Goal: Task Accomplishment & Management: Manage account settings

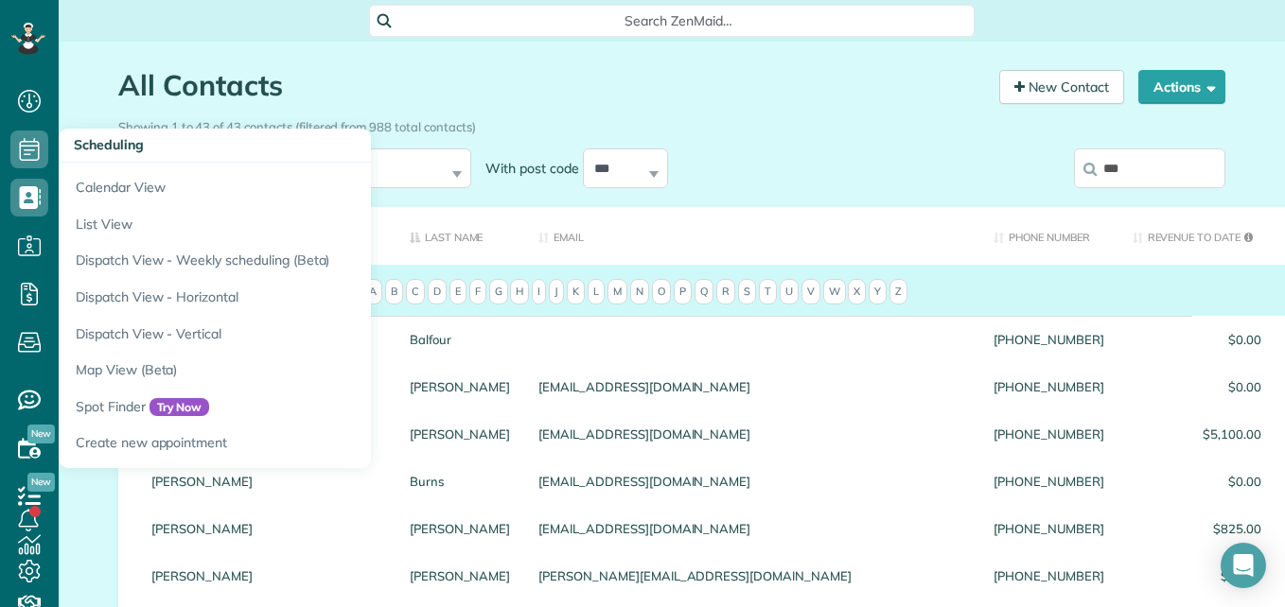
scroll to position [9, 9]
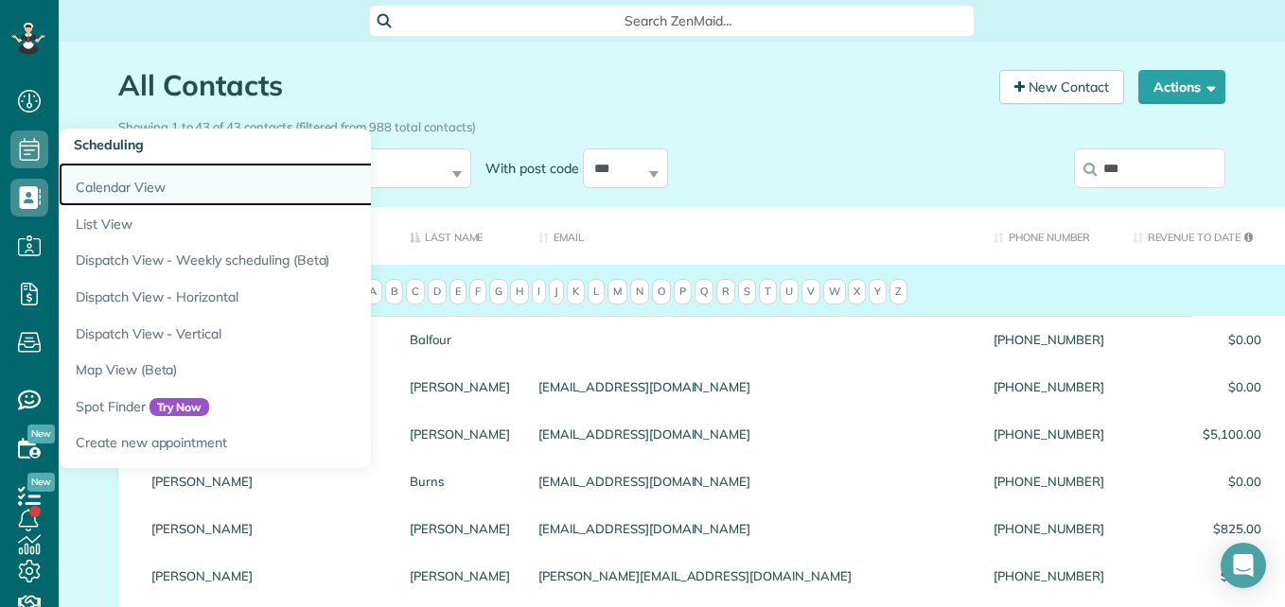
click at [112, 184] on link "Calendar View" at bounding box center [295, 185] width 473 height 44
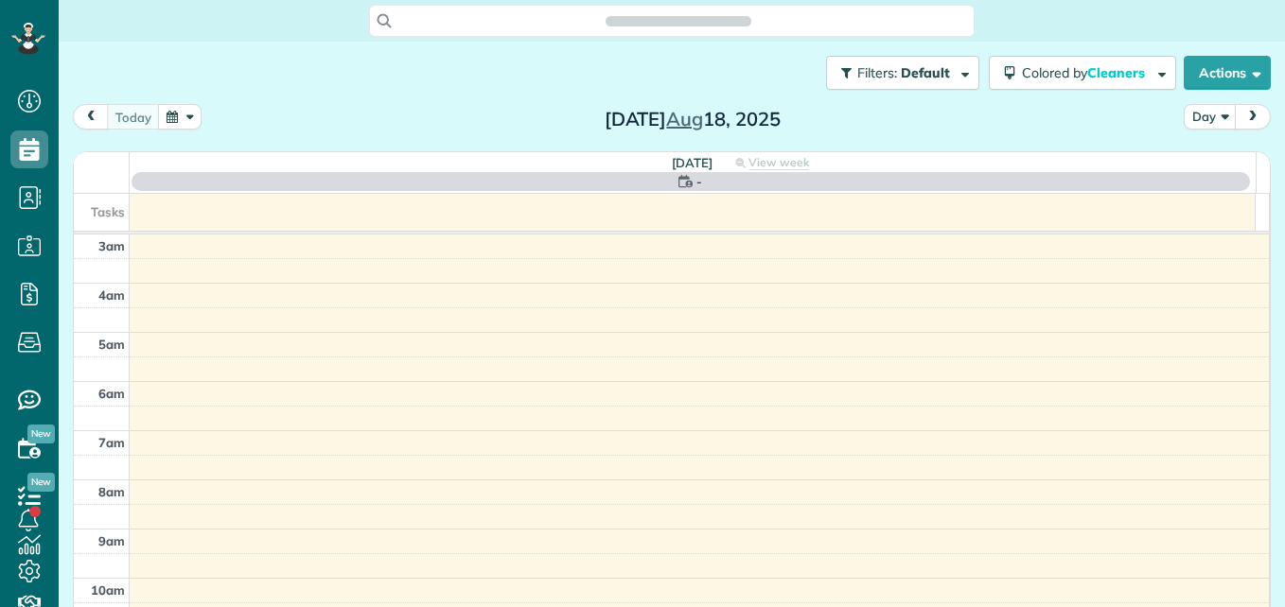
scroll to position [198, 0]
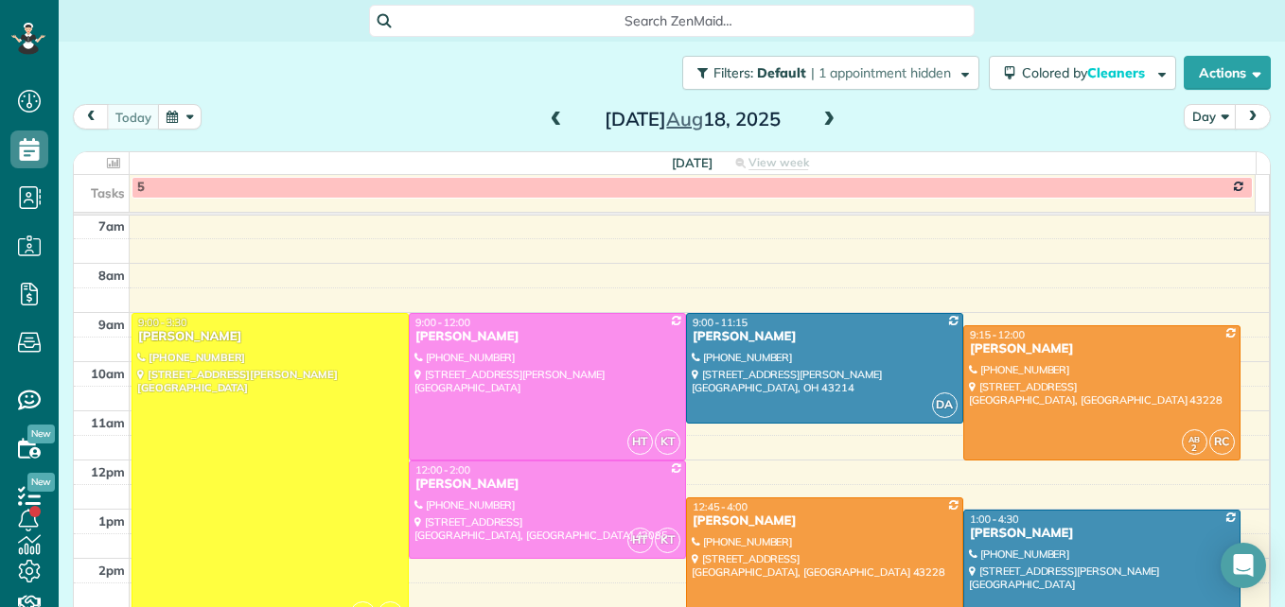
click at [546, 117] on span at bounding box center [556, 120] width 21 height 17
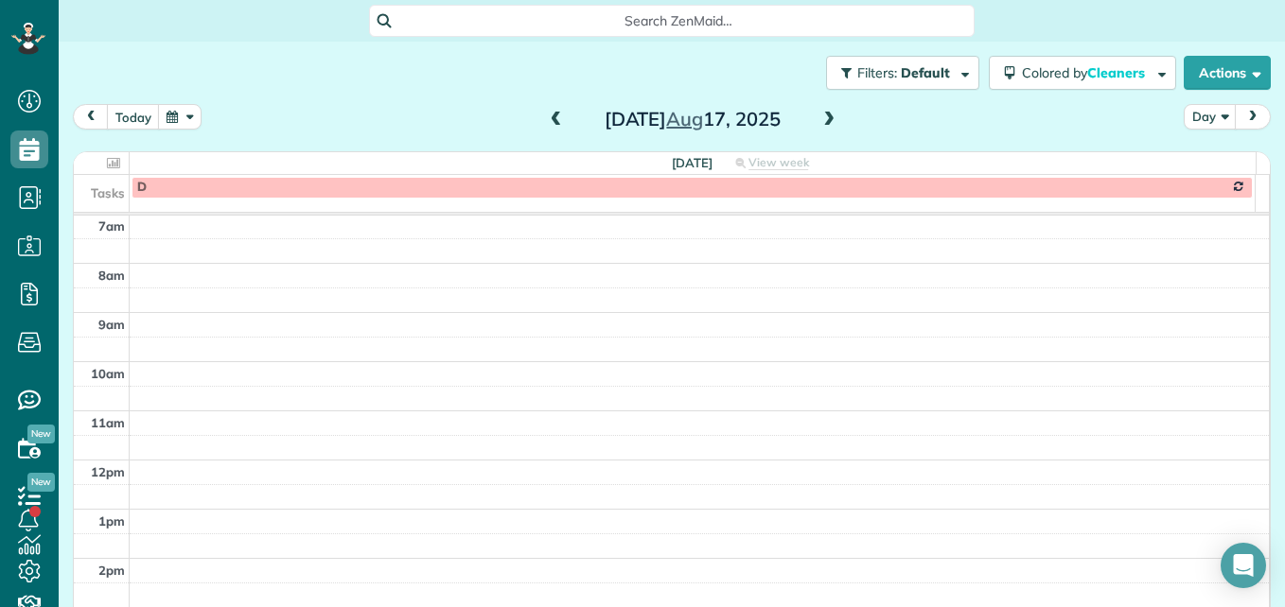
click at [546, 117] on span at bounding box center [556, 120] width 21 height 17
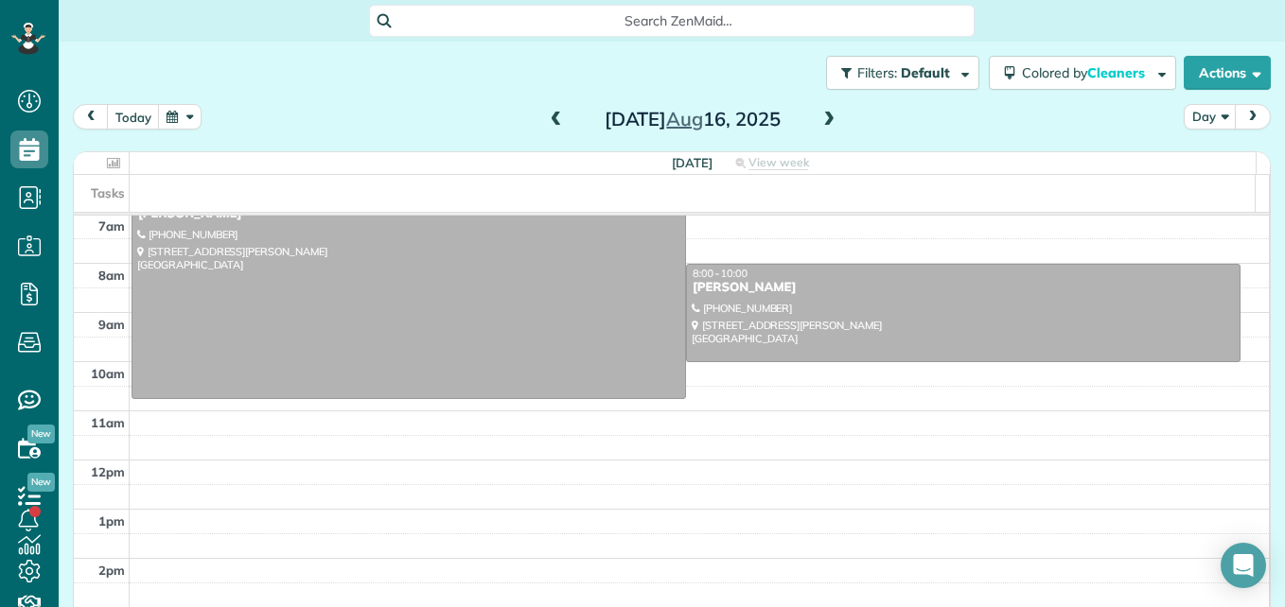
click at [546, 117] on span at bounding box center [556, 120] width 21 height 17
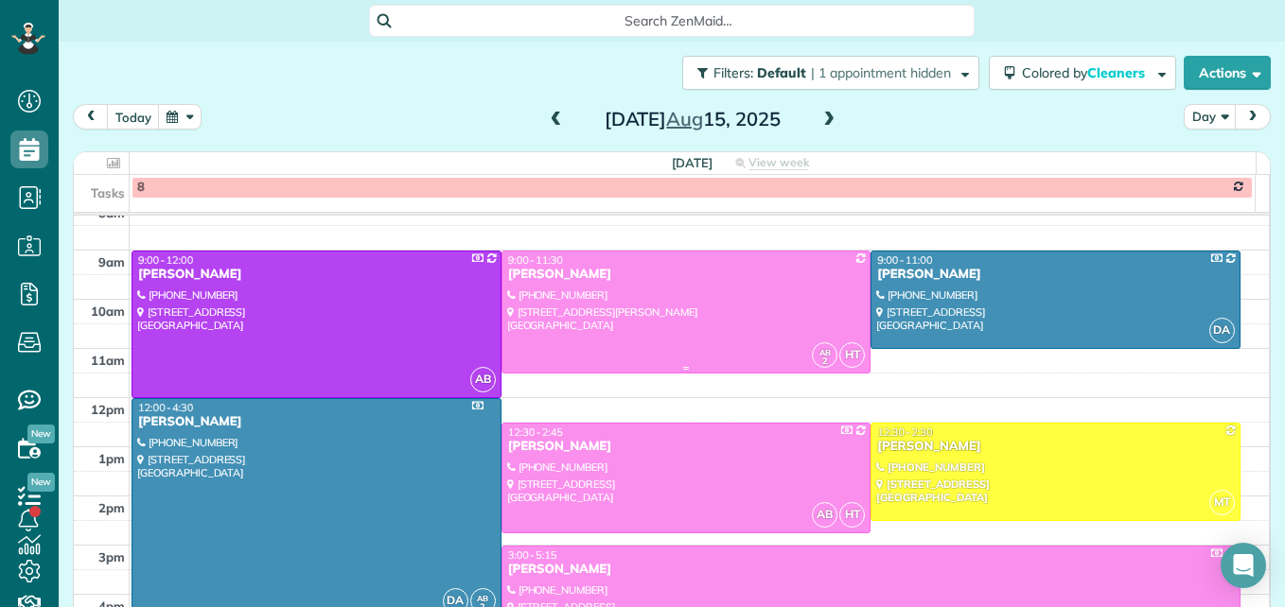
scroll to position [292, 0]
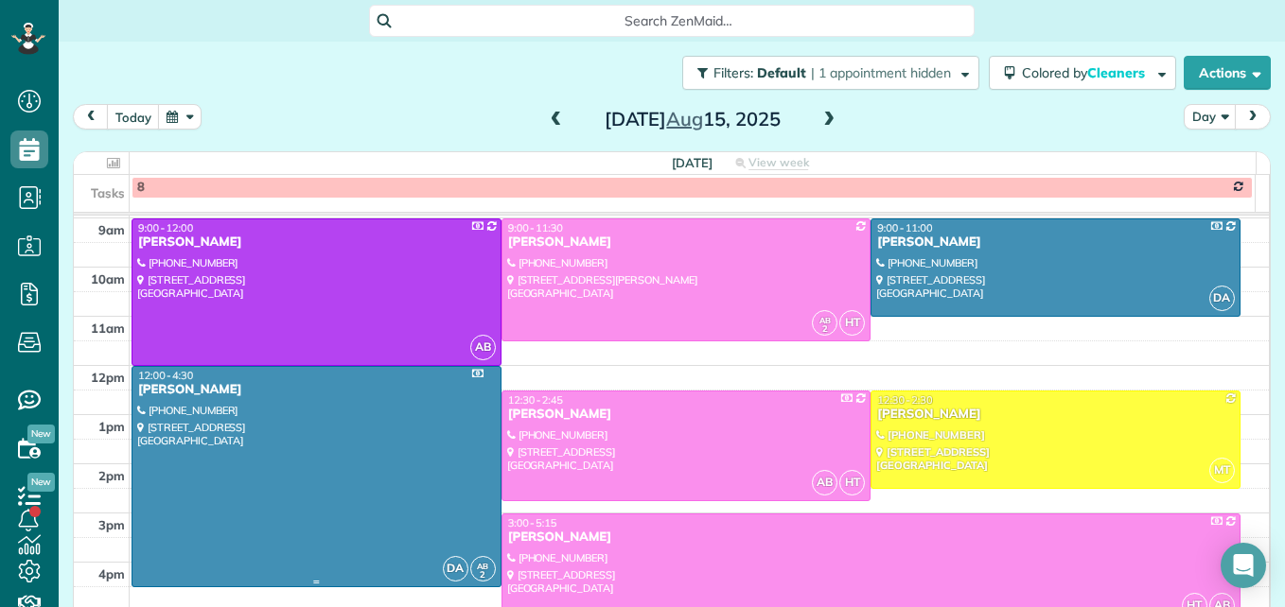
click at [371, 463] on div at bounding box center [316, 477] width 368 height 220
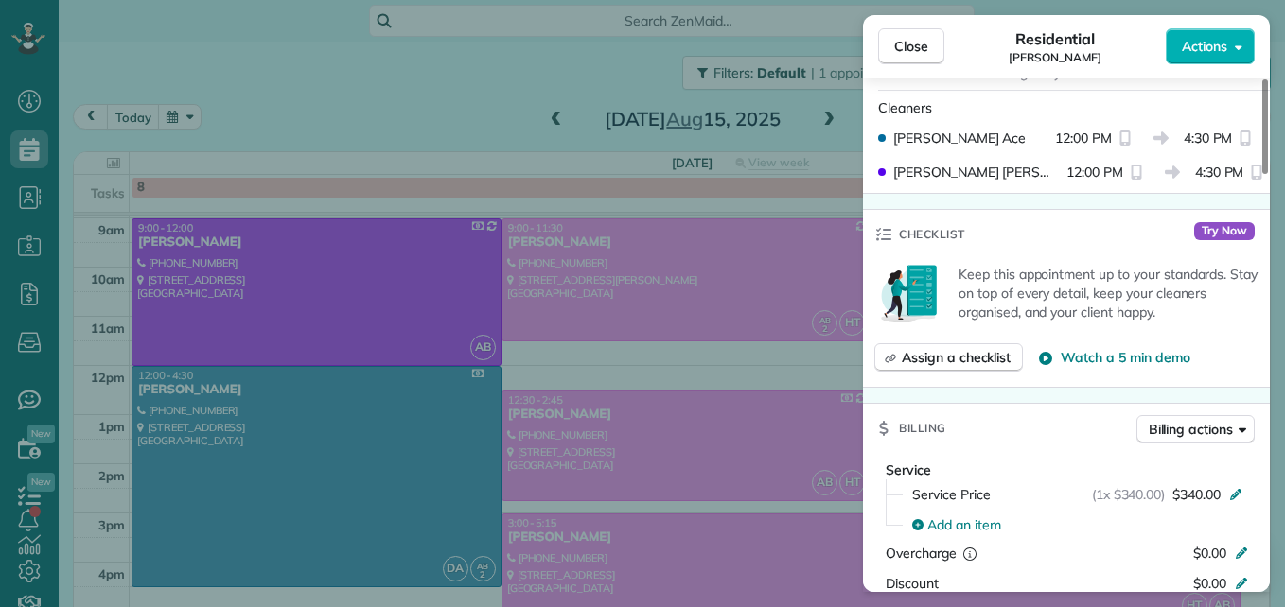
scroll to position [765, 0]
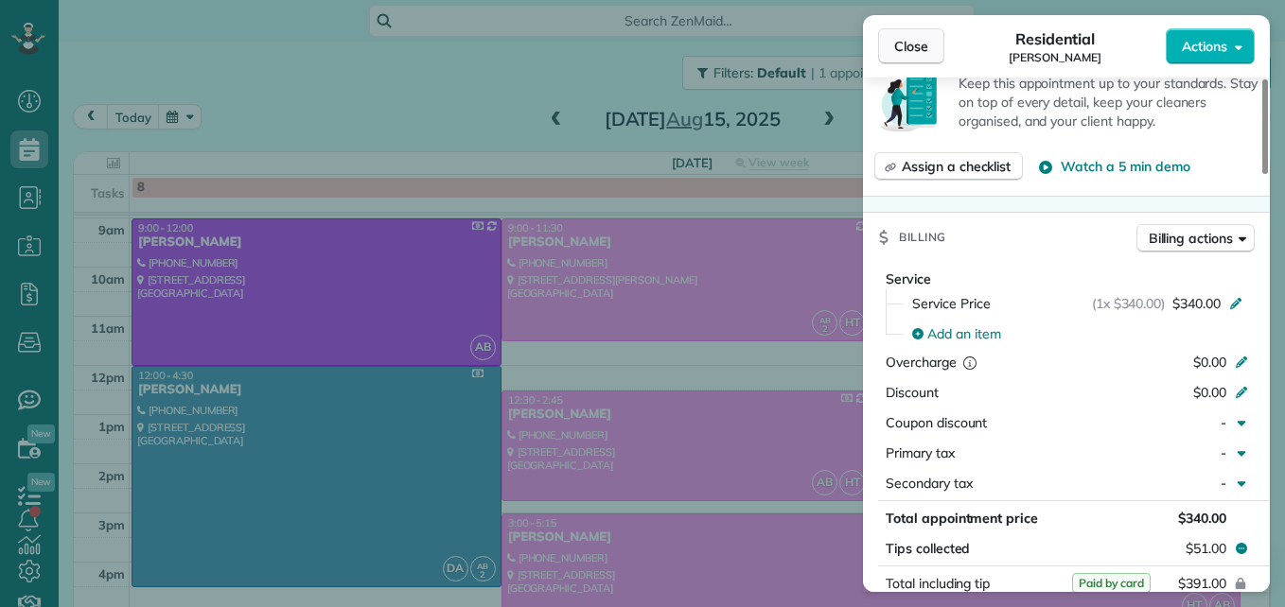
click at [912, 47] on span "Close" at bounding box center [911, 46] width 34 height 19
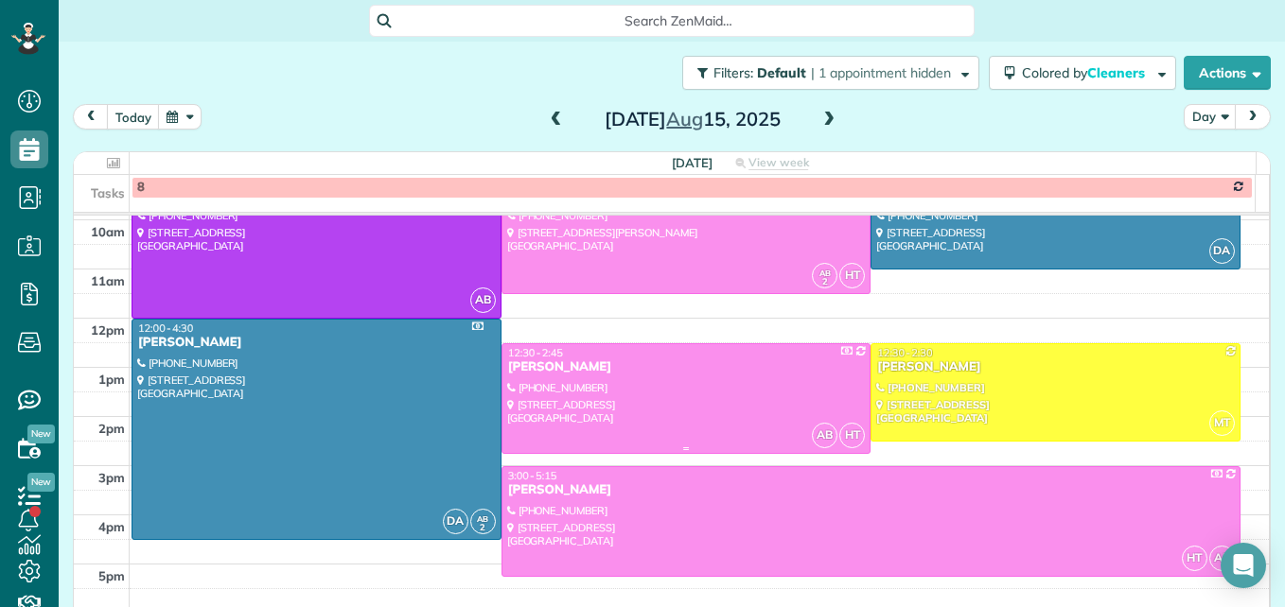
scroll to position [245, 0]
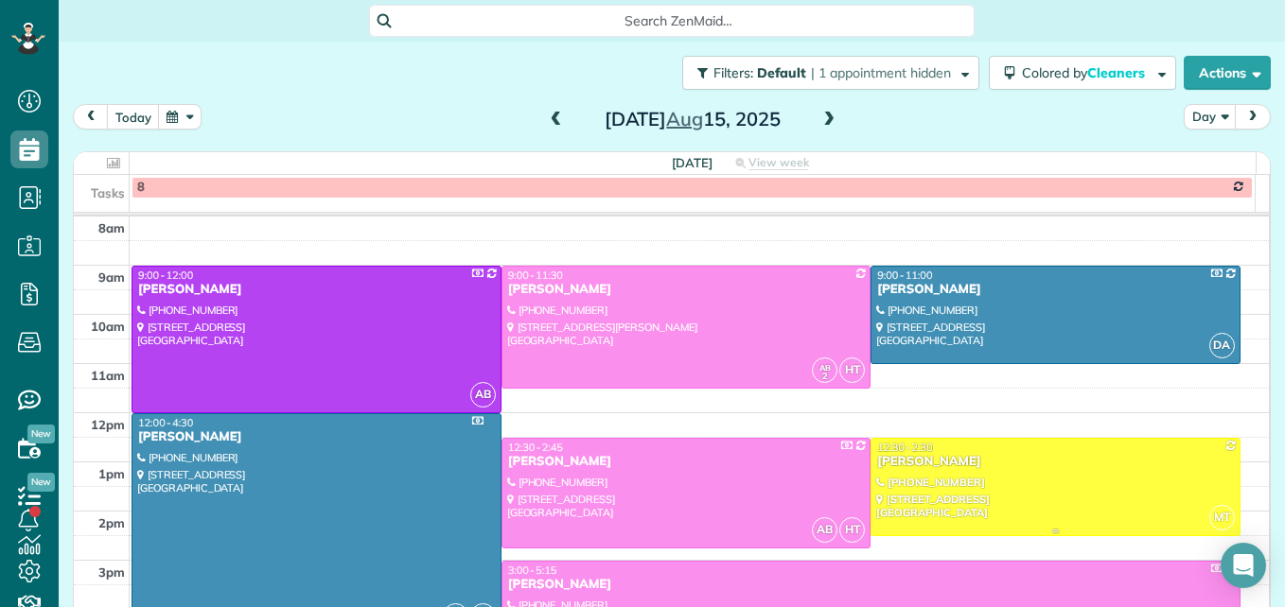
click at [971, 492] on div at bounding box center [1055, 487] width 368 height 97
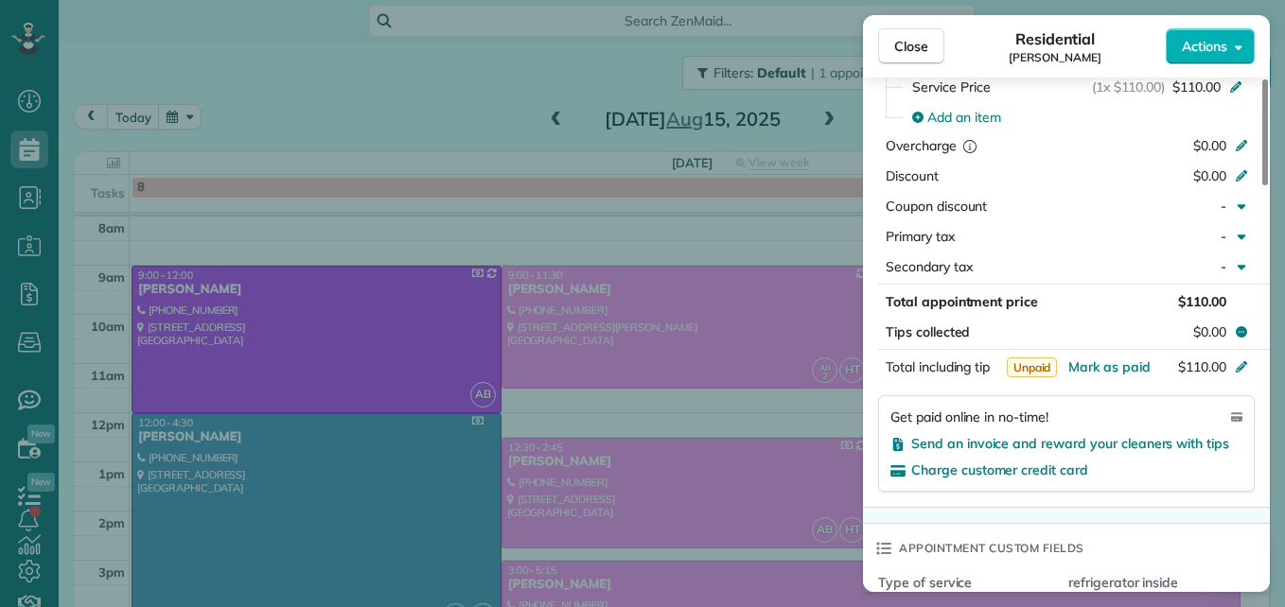
scroll to position [1042, 0]
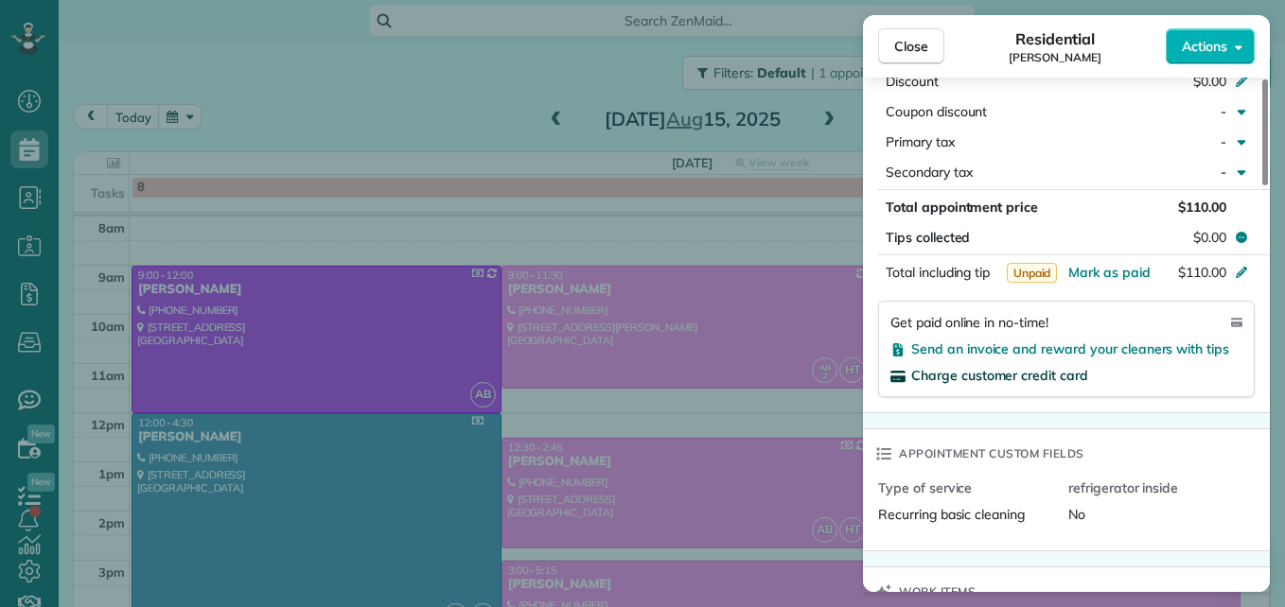
click at [1038, 382] on span "Charge customer credit card" at bounding box center [999, 375] width 177 height 17
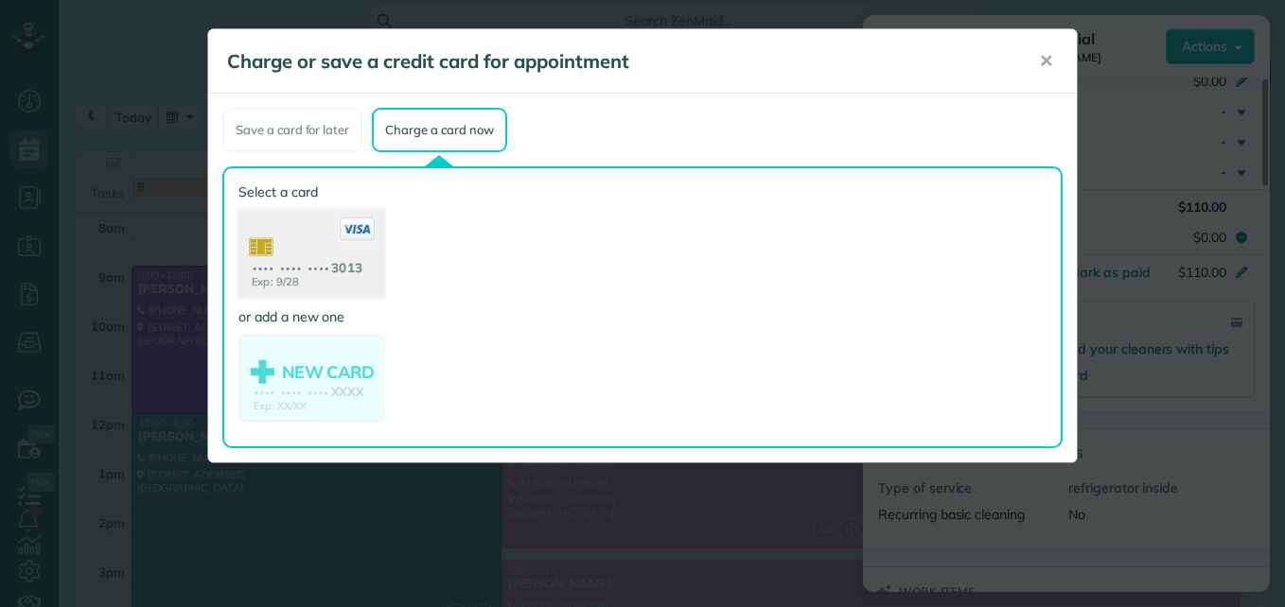
click at [351, 290] on use at bounding box center [311, 256] width 146 height 92
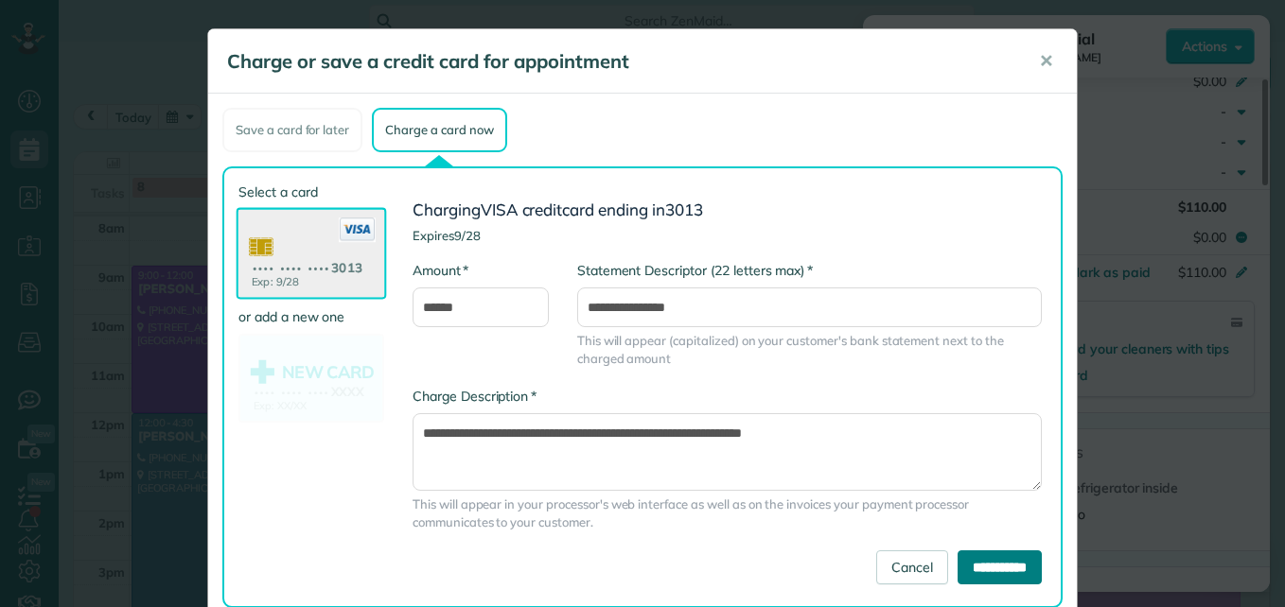
click at [978, 567] on input "**********" at bounding box center [1000, 568] width 84 height 34
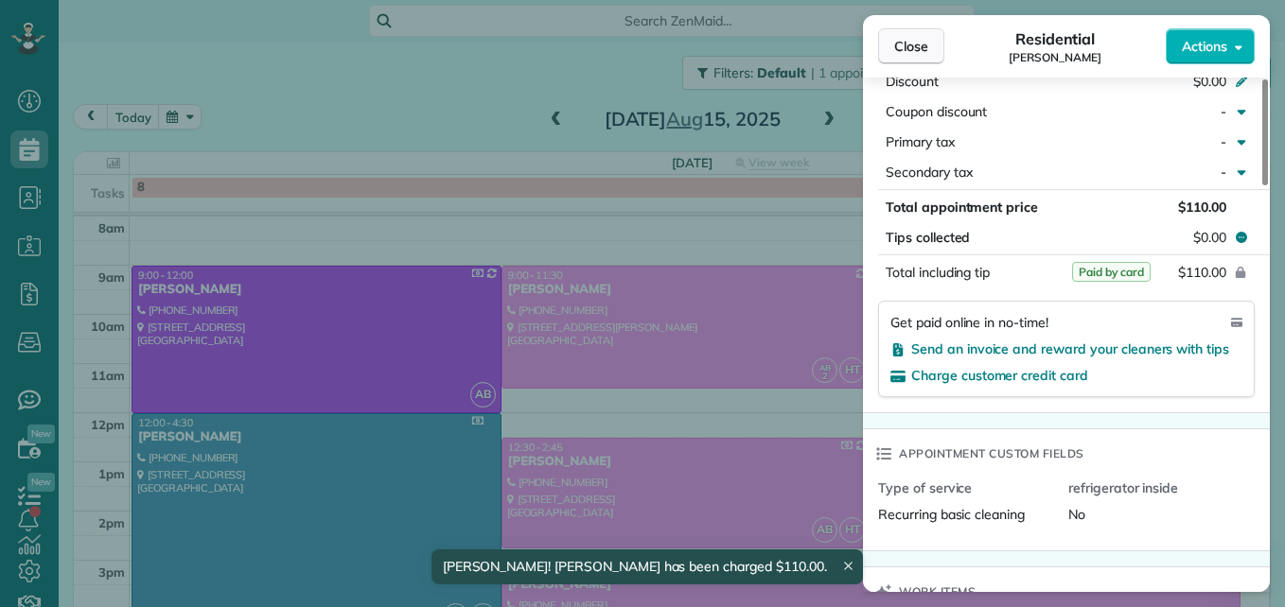
click at [907, 47] on span "Close" at bounding box center [911, 46] width 34 height 19
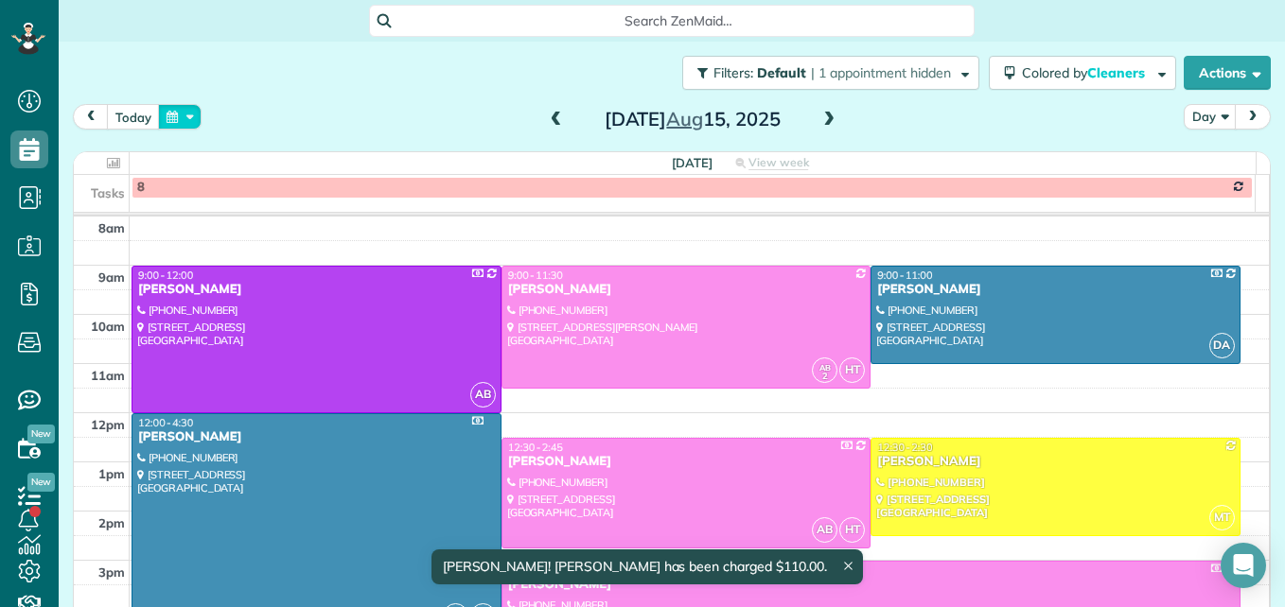
click at [185, 119] on button "button" at bounding box center [180, 117] width 44 height 26
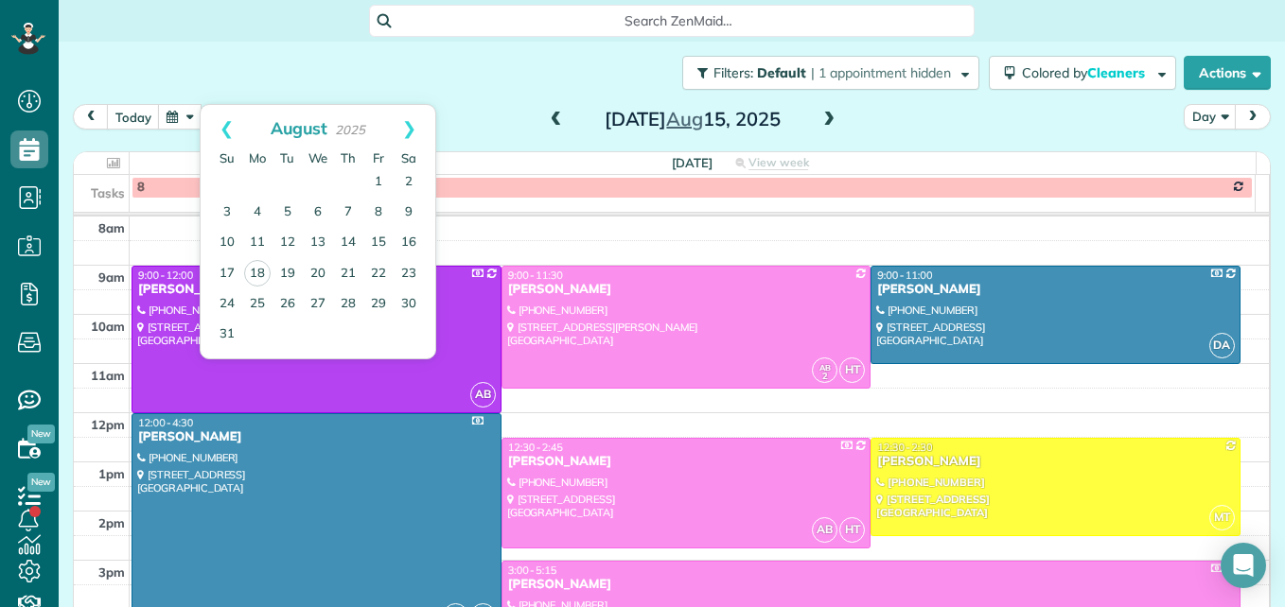
click at [495, 86] on div "Filters: Default | 1 appointment hidden Colored by Cleaners Color by Cleaner Co…" at bounding box center [672, 73] width 1226 height 62
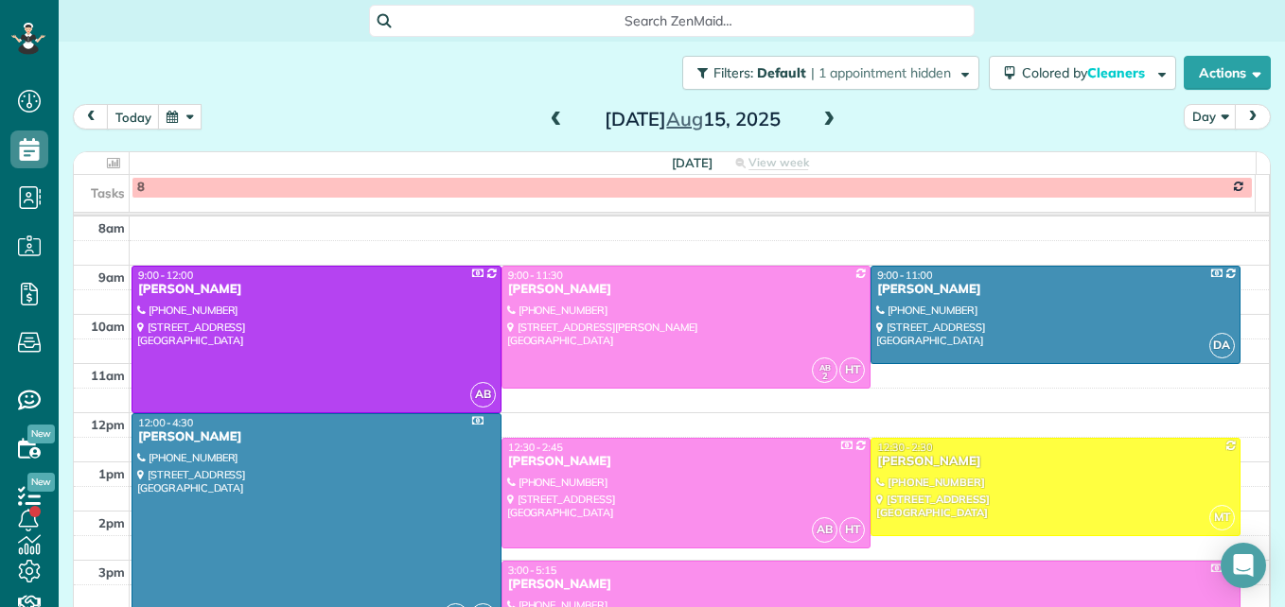
click at [175, 118] on button "button" at bounding box center [180, 117] width 44 height 26
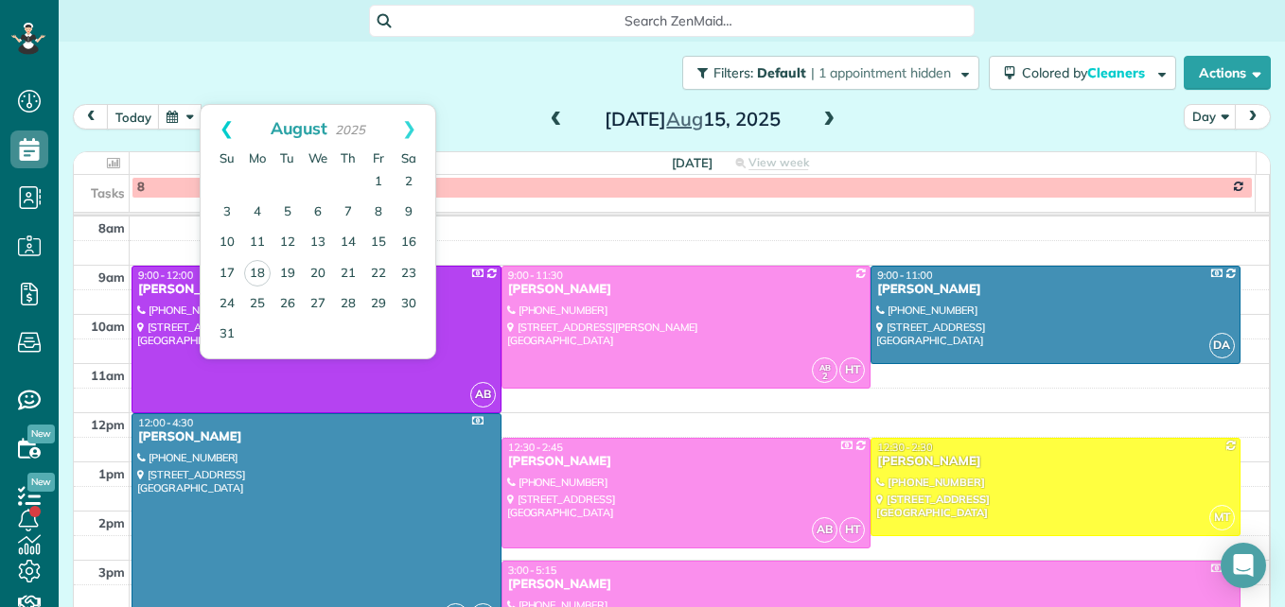
click at [231, 120] on link "Prev" at bounding box center [227, 128] width 52 height 47
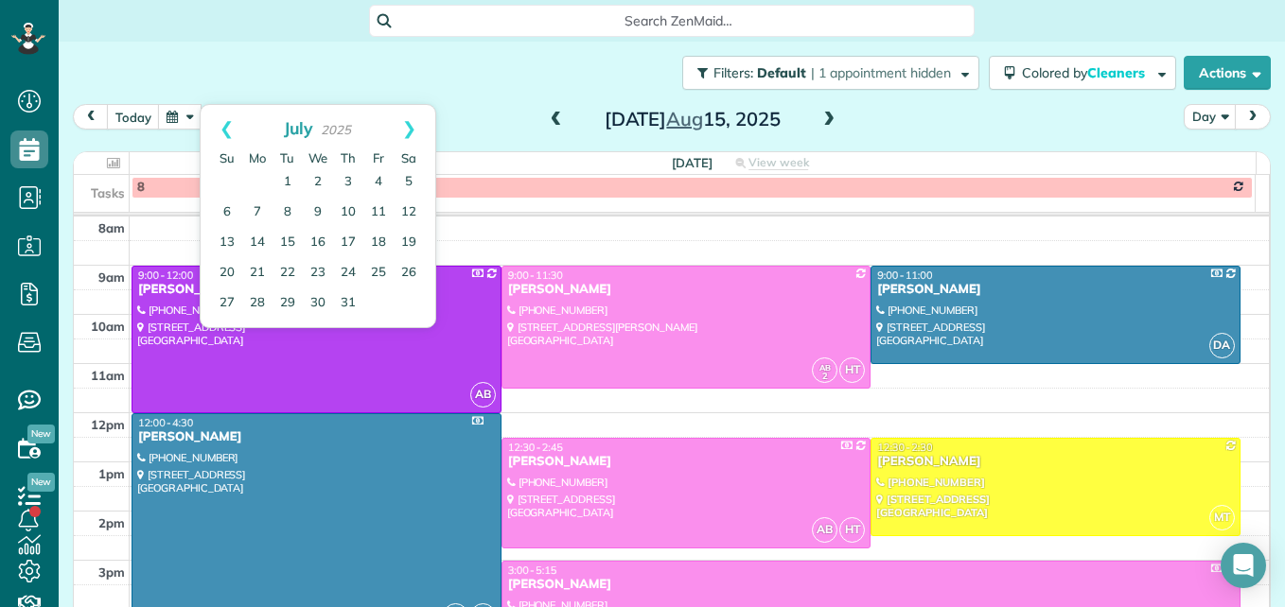
click at [231, 120] on link "Prev" at bounding box center [227, 128] width 52 height 47
click at [255, 213] on link "5" at bounding box center [257, 213] width 30 height 30
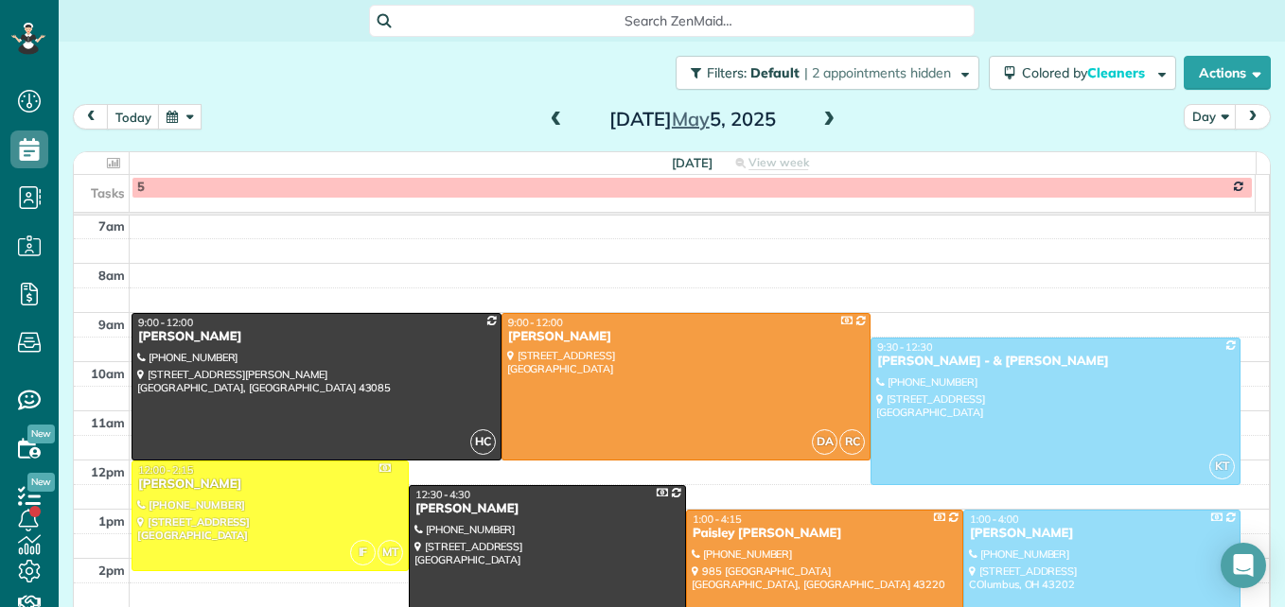
click at [196, 117] on button "button" at bounding box center [180, 117] width 44 height 26
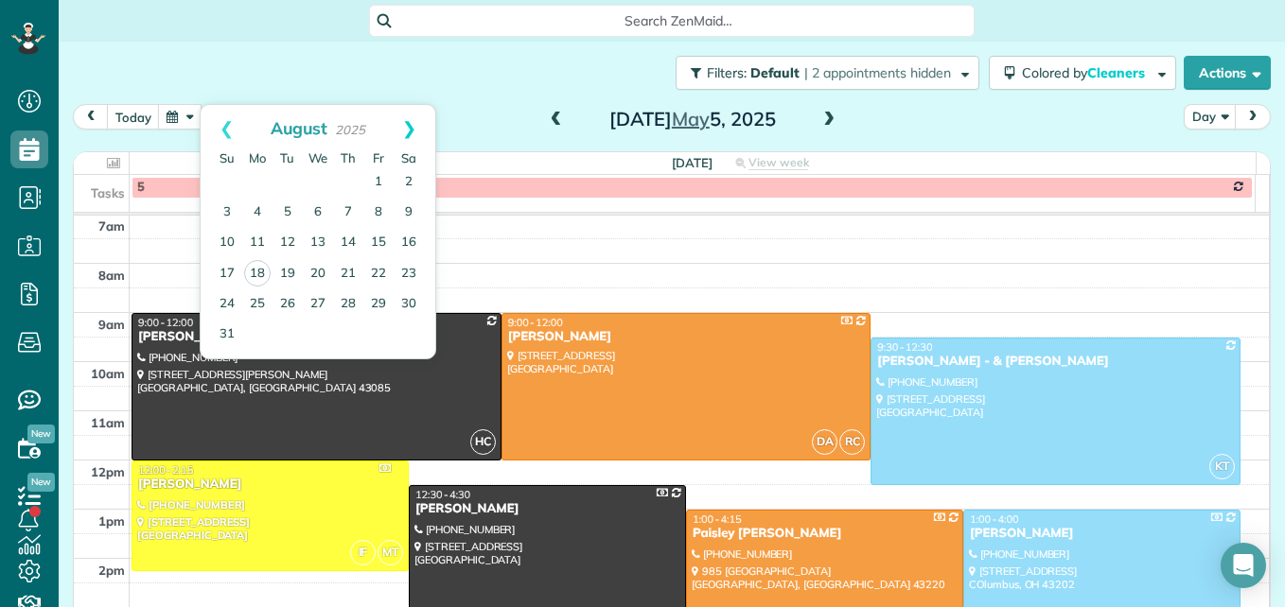
click at [408, 126] on link "Next" at bounding box center [409, 128] width 52 height 47
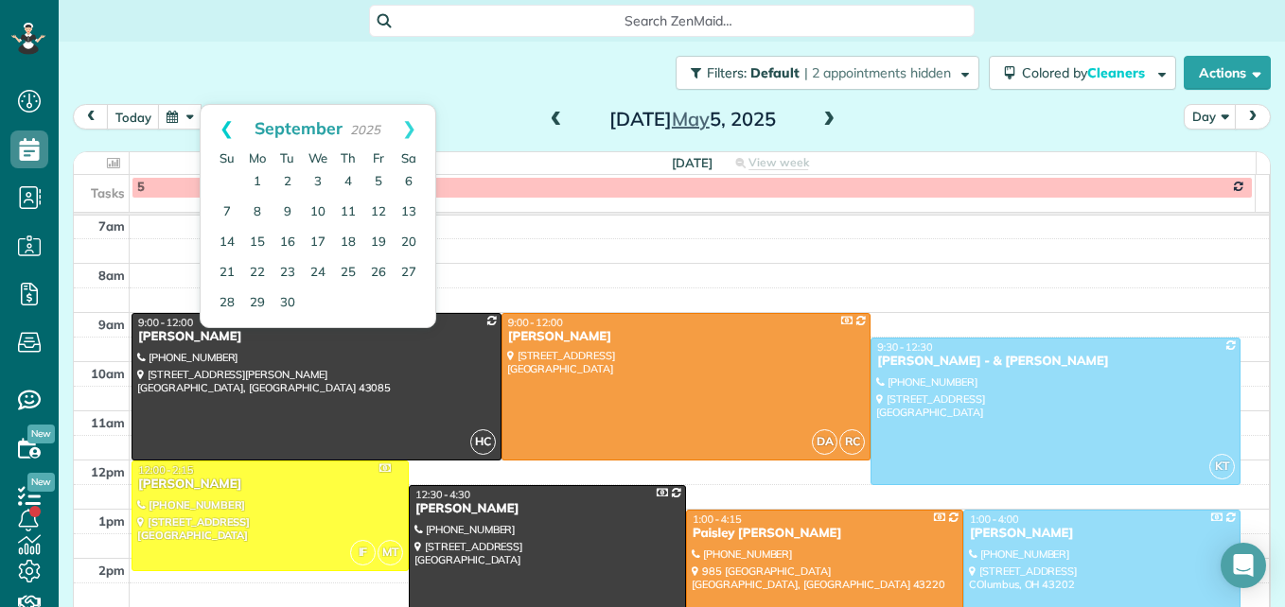
click at [221, 130] on link "Prev" at bounding box center [227, 128] width 52 height 47
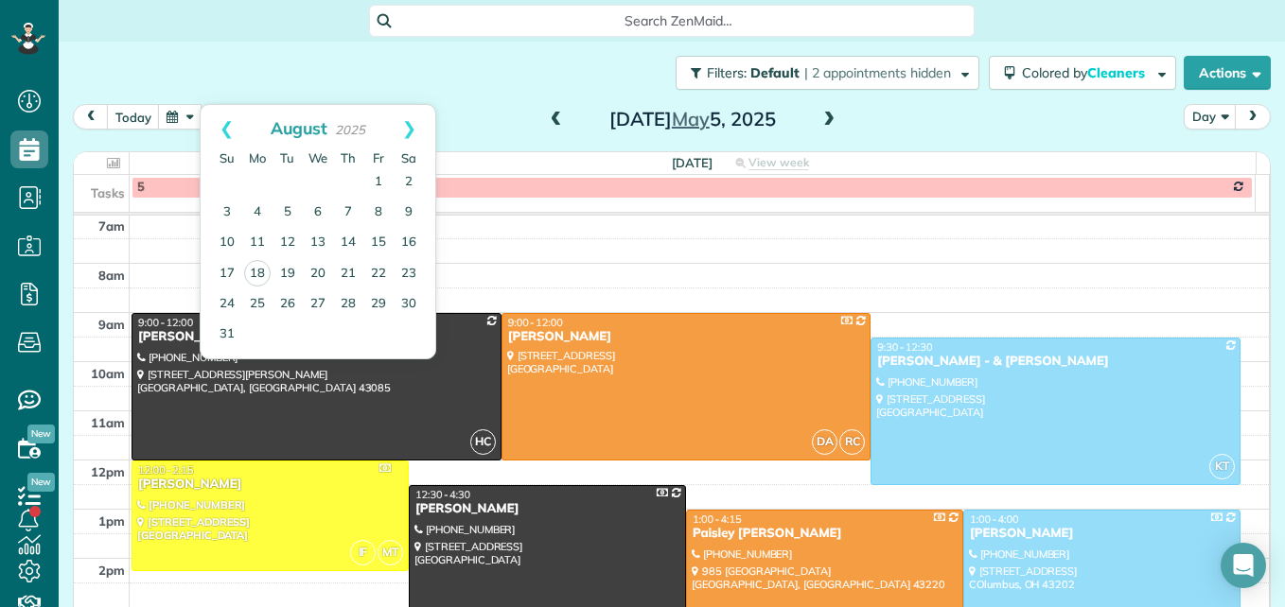
click at [221, 130] on link "Prev" at bounding box center [227, 128] width 52 height 47
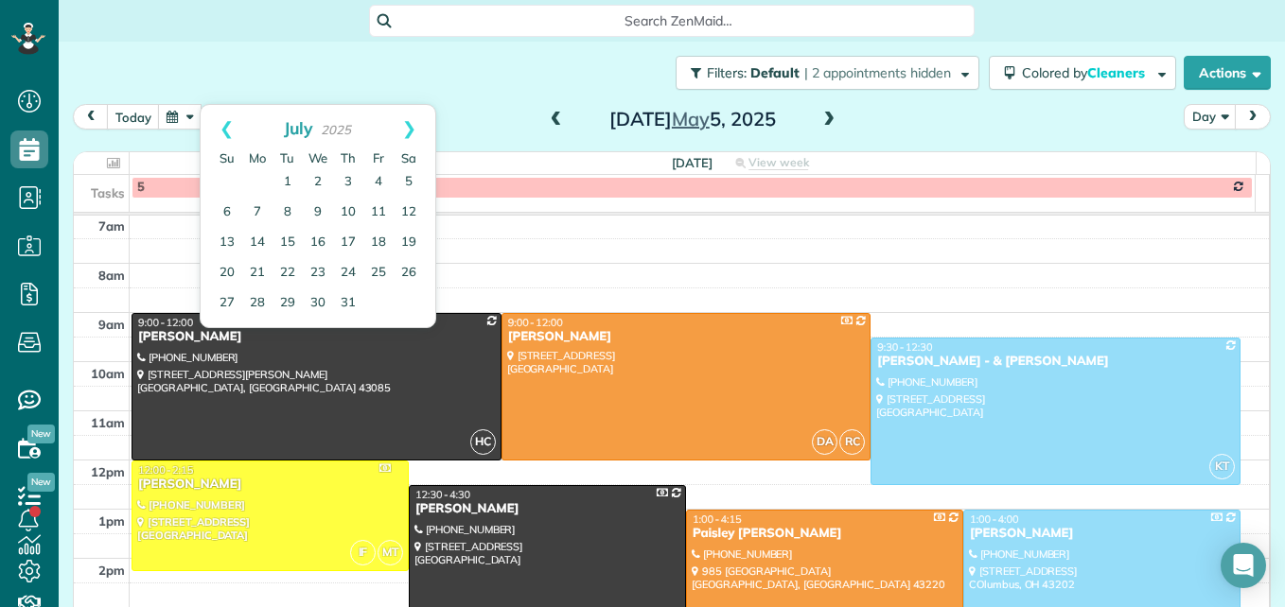
click at [221, 130] on link "Prev" at bounding box center [227, 128] width 52 height 47
click at [254, 235] on link "12" at bounding box center [257, 243] width 30 height 30
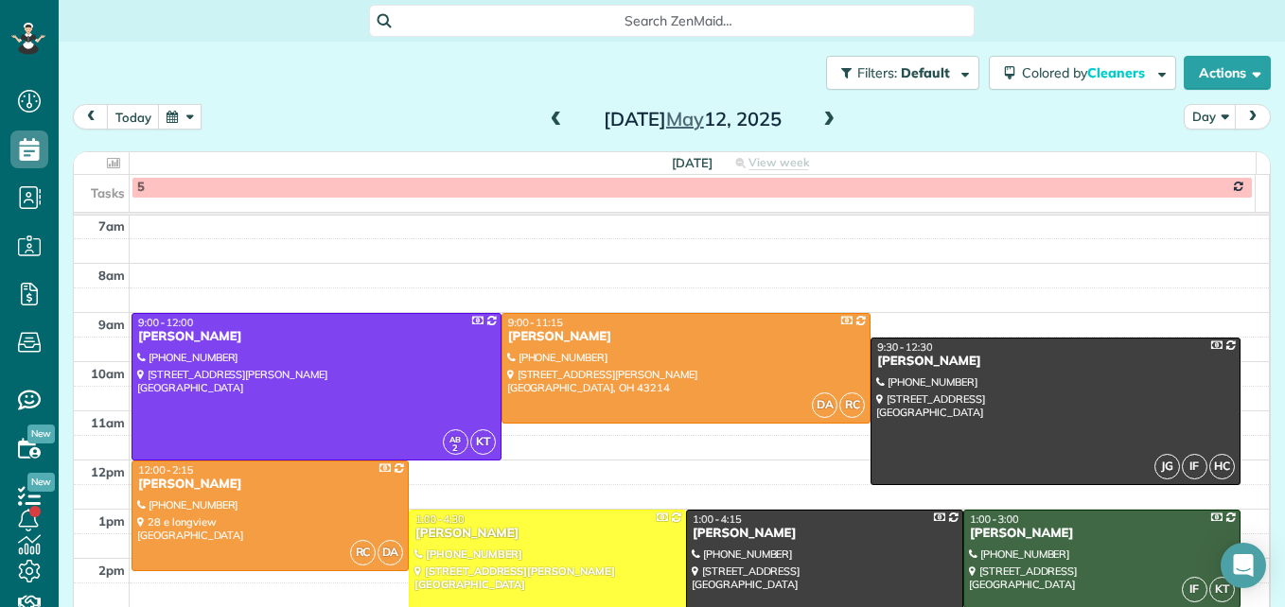
click at [193, 112] on button "button" at bounding box center [180, 117] width 44 height 26
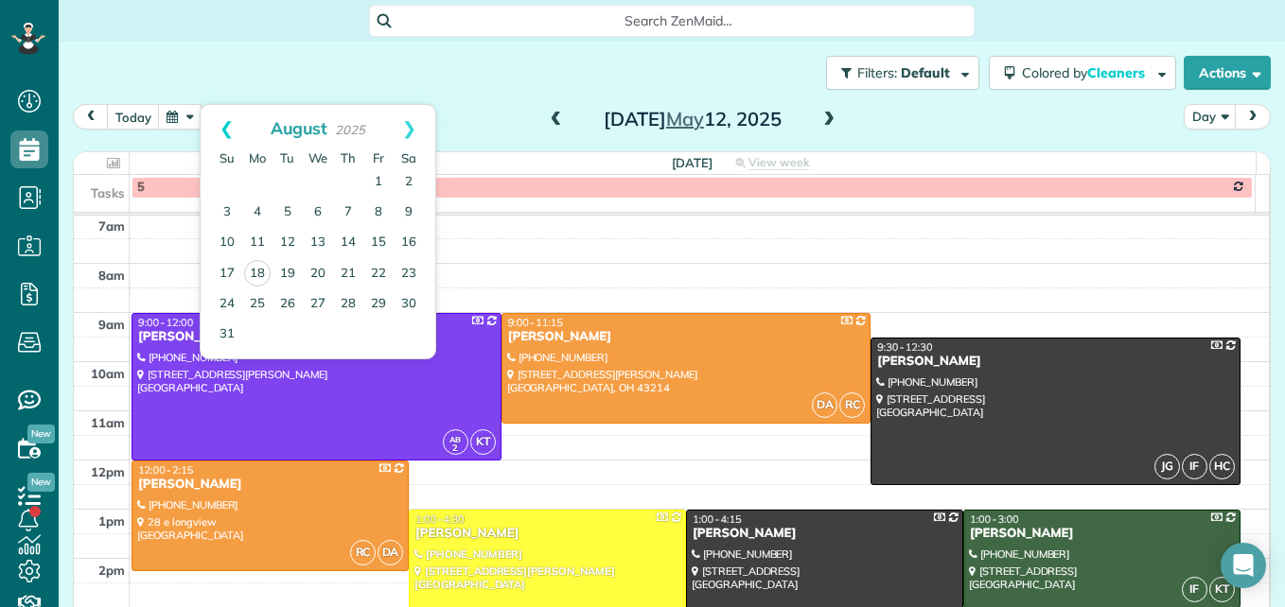
click at [217, 128] on link "Prev" at bounding box center [227, 128] width 52 height 47
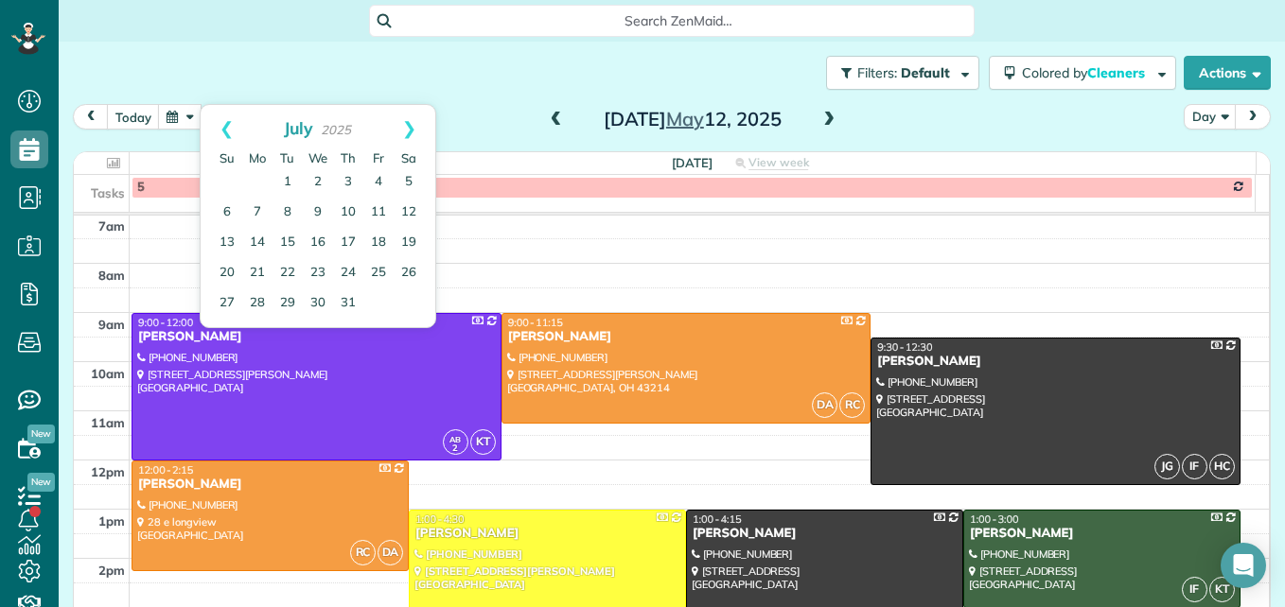
click at [217, 128] on link "Prev" at bounding box center [227, 128] width 52 height 47
click at [258, 272] on link "21" at bounding box center [257, 273] width 30 height 30
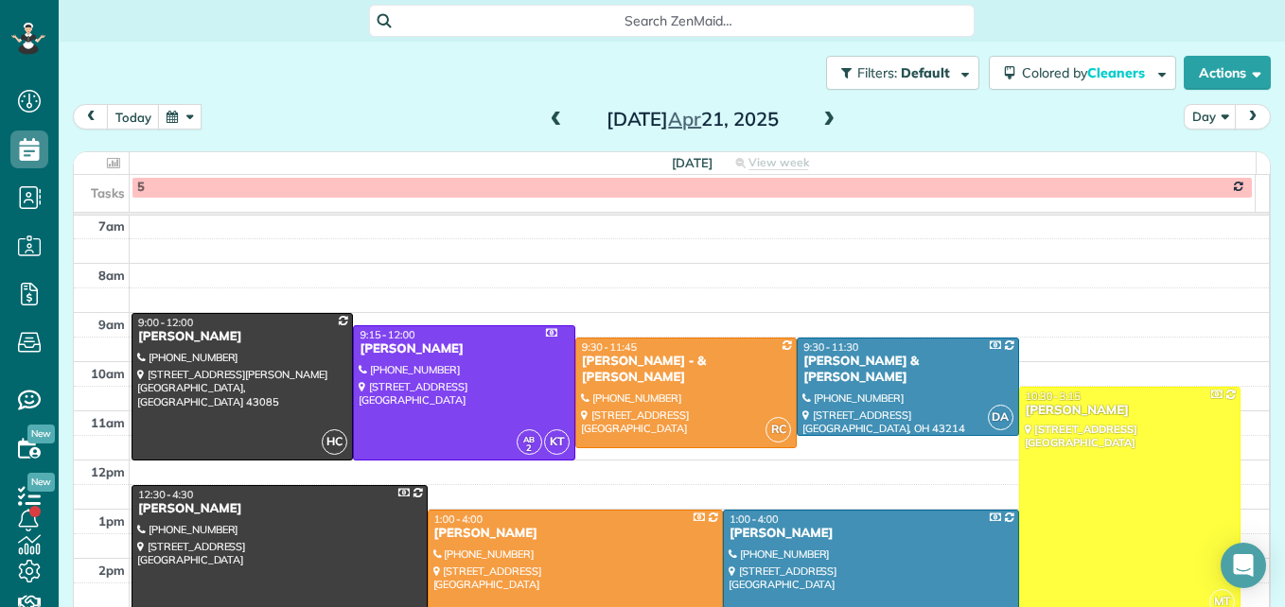
click at [1083, 437] on div at bounding box center [1130, 504] width 220 height 232
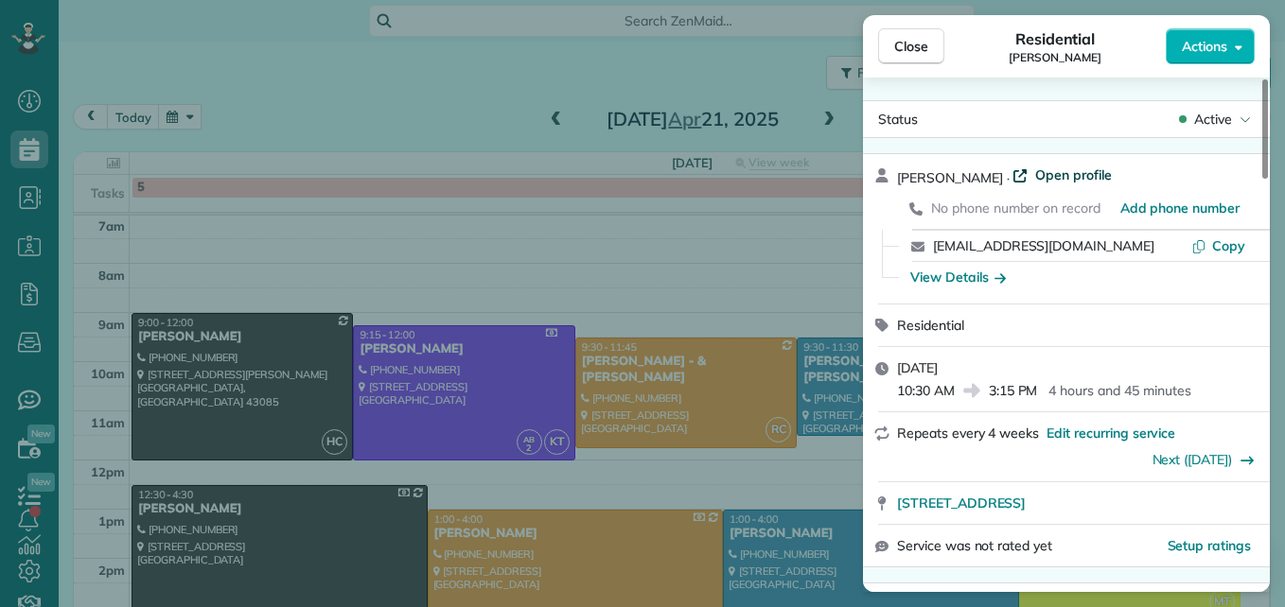
click at [1046, 174] on span "Open profile" at bounding box center [1073, 175] width 77 height 19
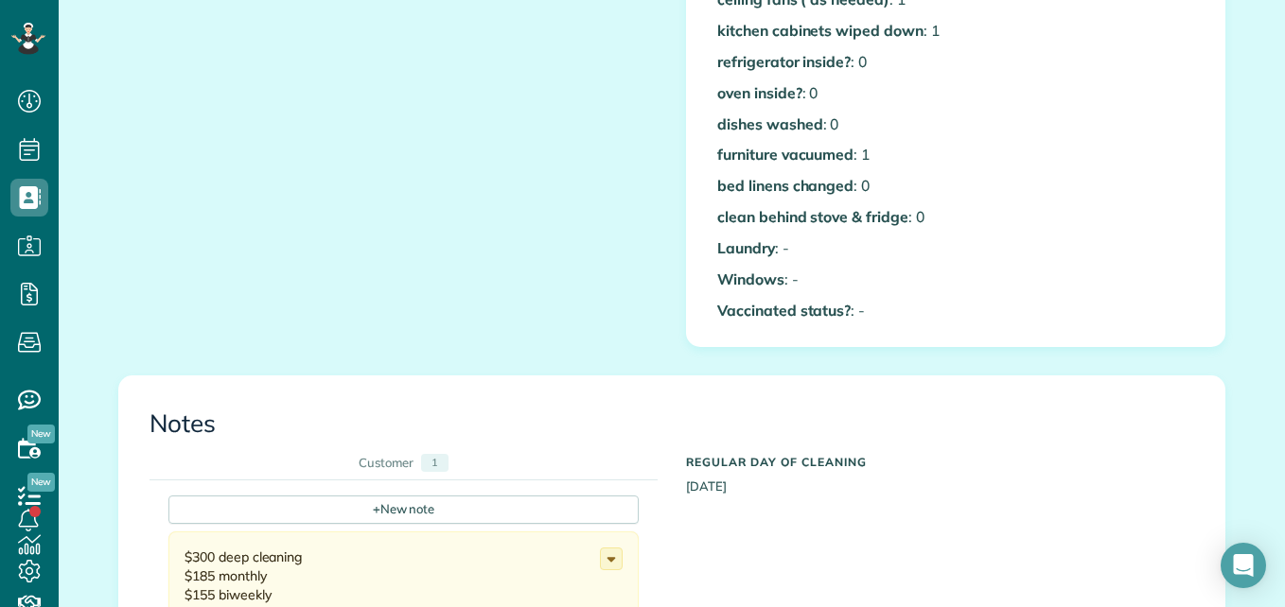
scroll to position [1230, 0]
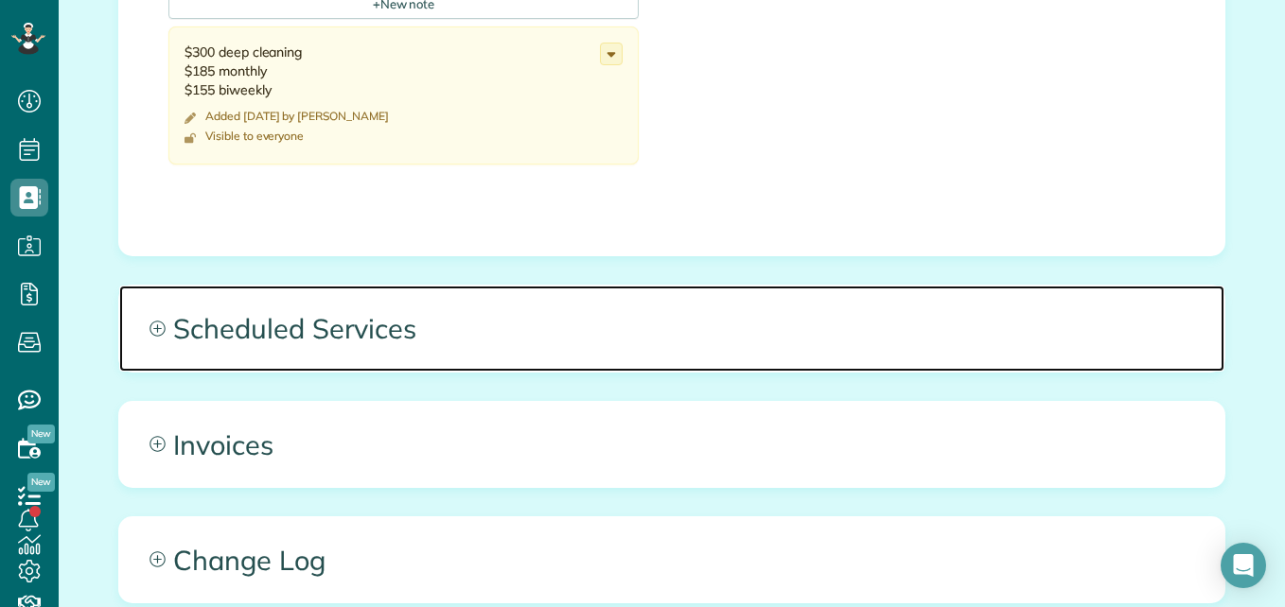
click at [149, 325] on icon at bounding box center [157, 329] width 16 height 16
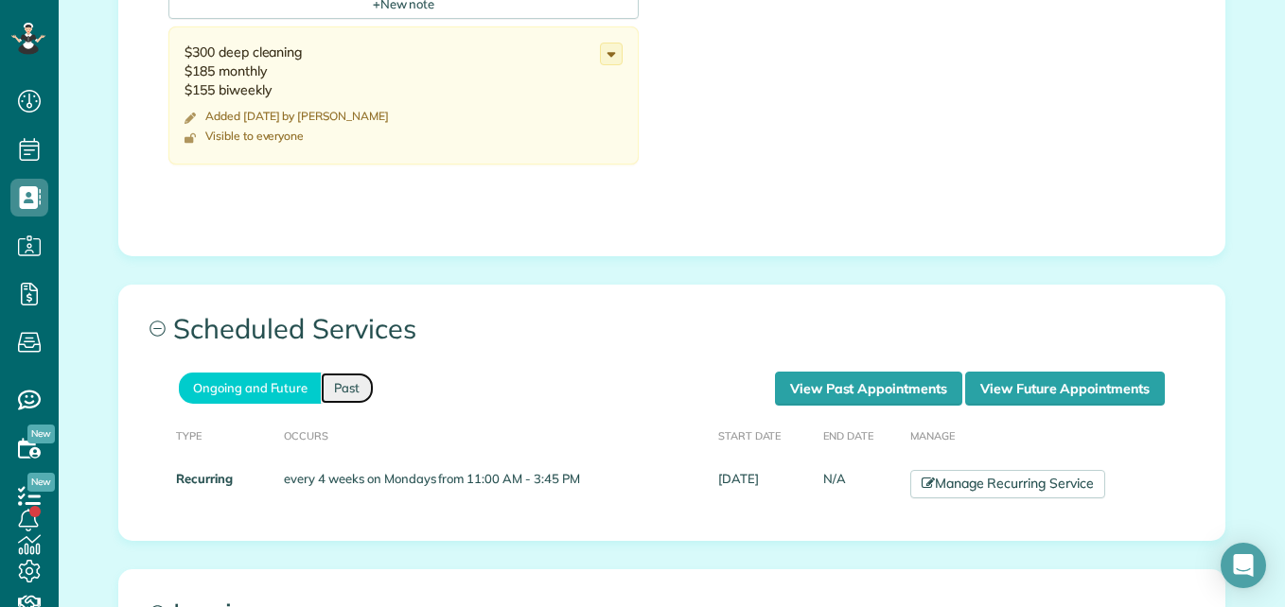
click at [358, 392] on link "Past" at bounding box center [347, 388] width 53 height 31
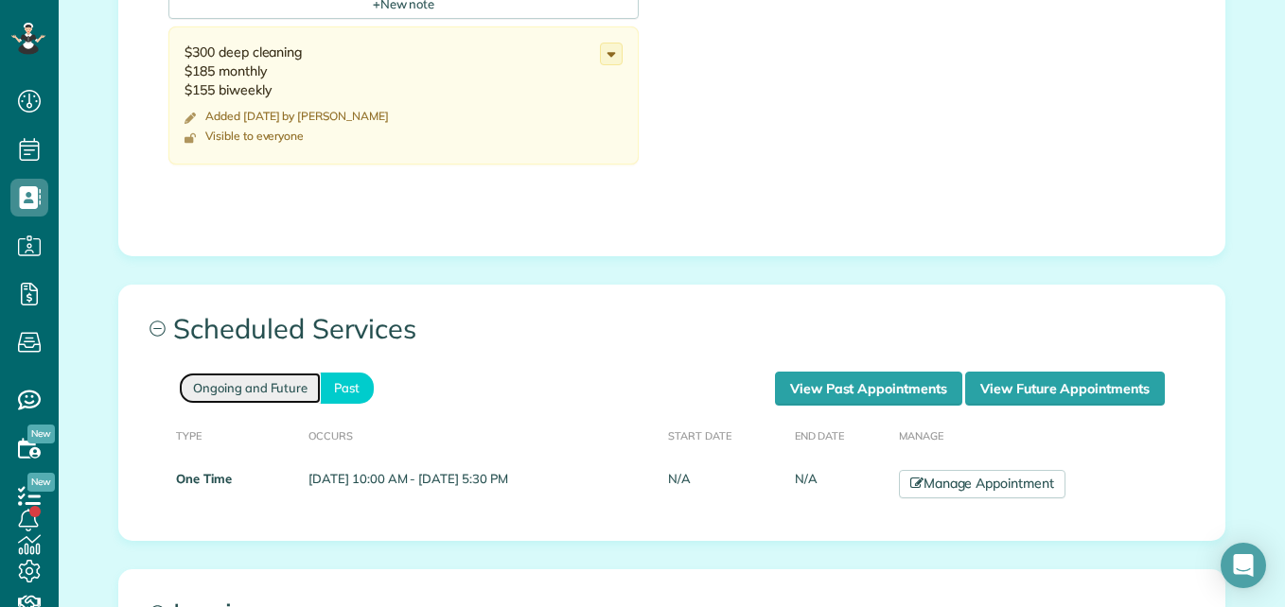
click at [251, 385] on link "Ongoing and Future" at bounding box center [250, 388] width 142 height 31
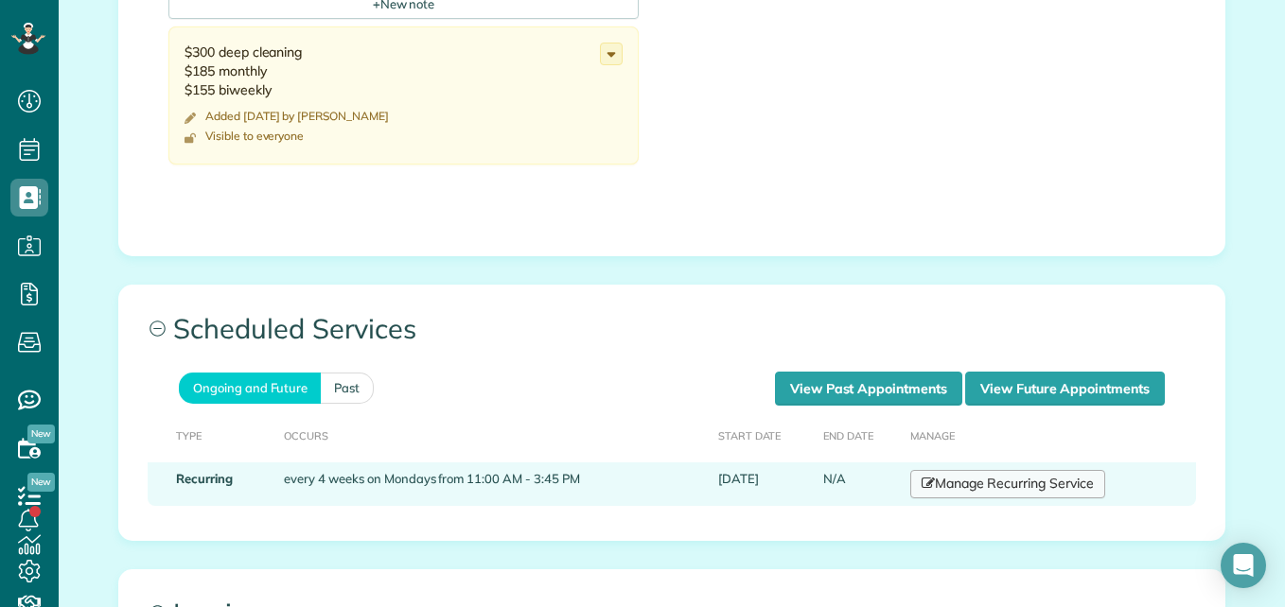
click at [923, 498] on link "Manage Recurring Service" at bounding box center [1007, 484] width 195 height 28
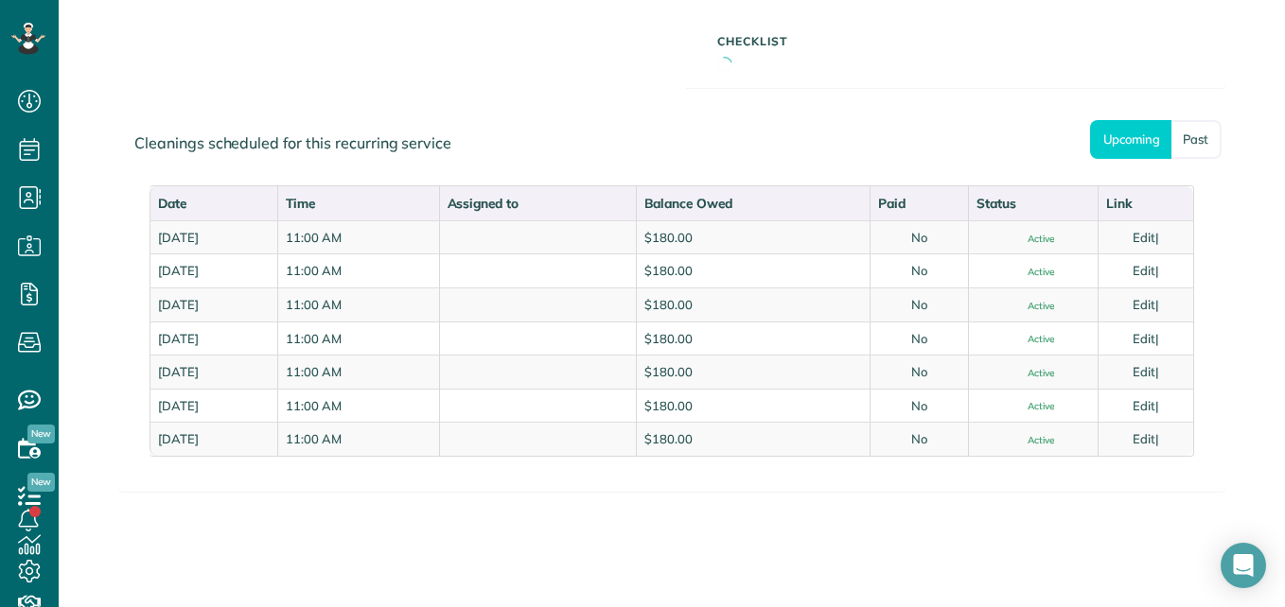
scroll to position [819, 0]
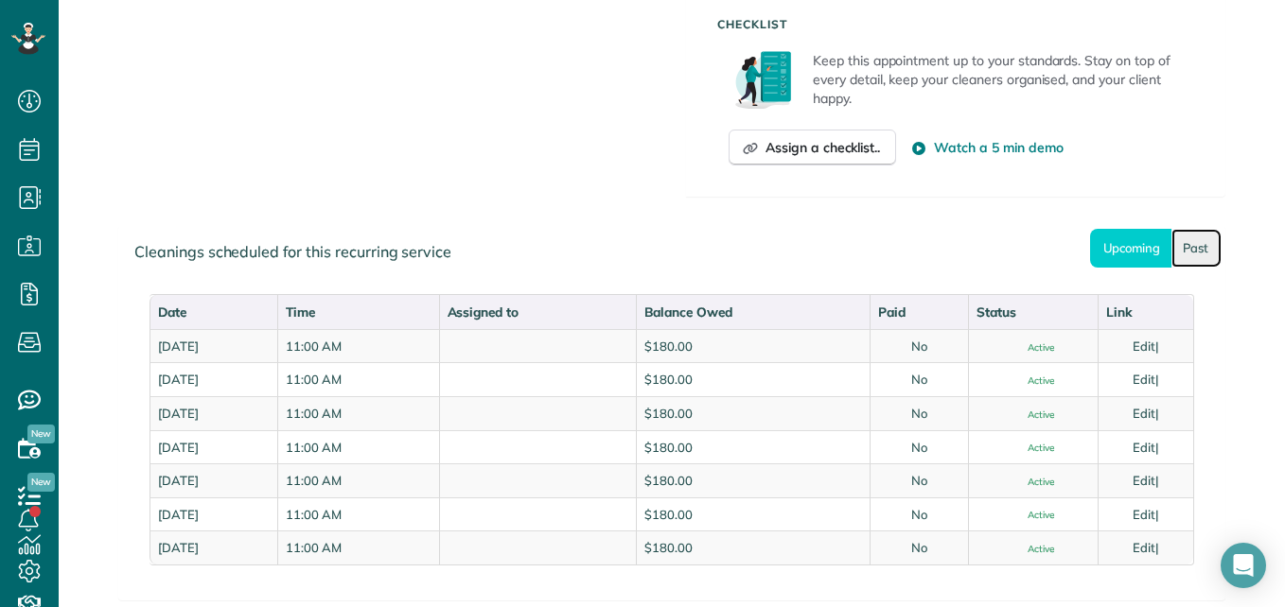
click at [1181, 250] on link "Past" at bounding box center [1196, 248] width 50 height 39
